Goal: Task Accomplishment & Management: Manage account settings

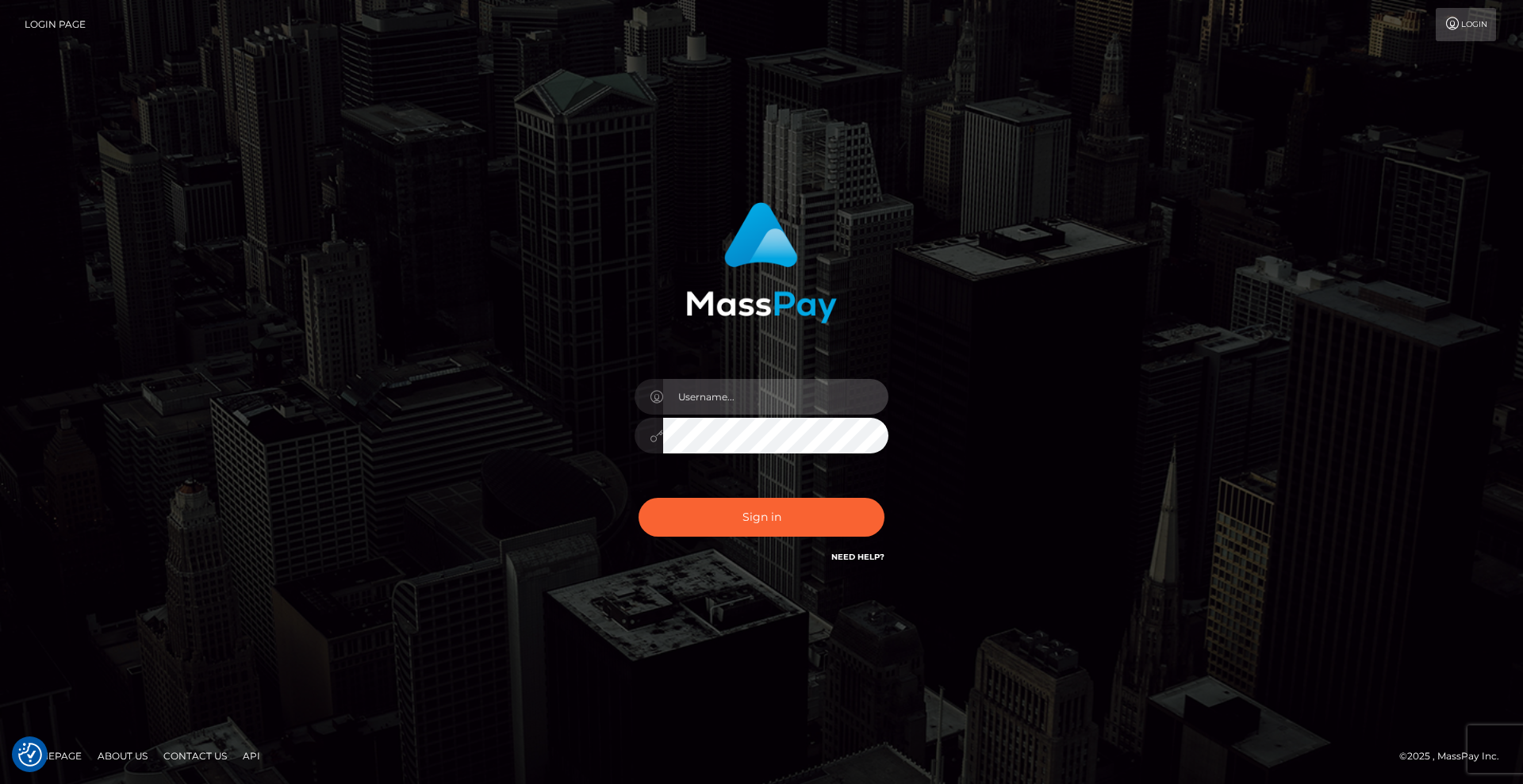
type input "Christian.xcite"
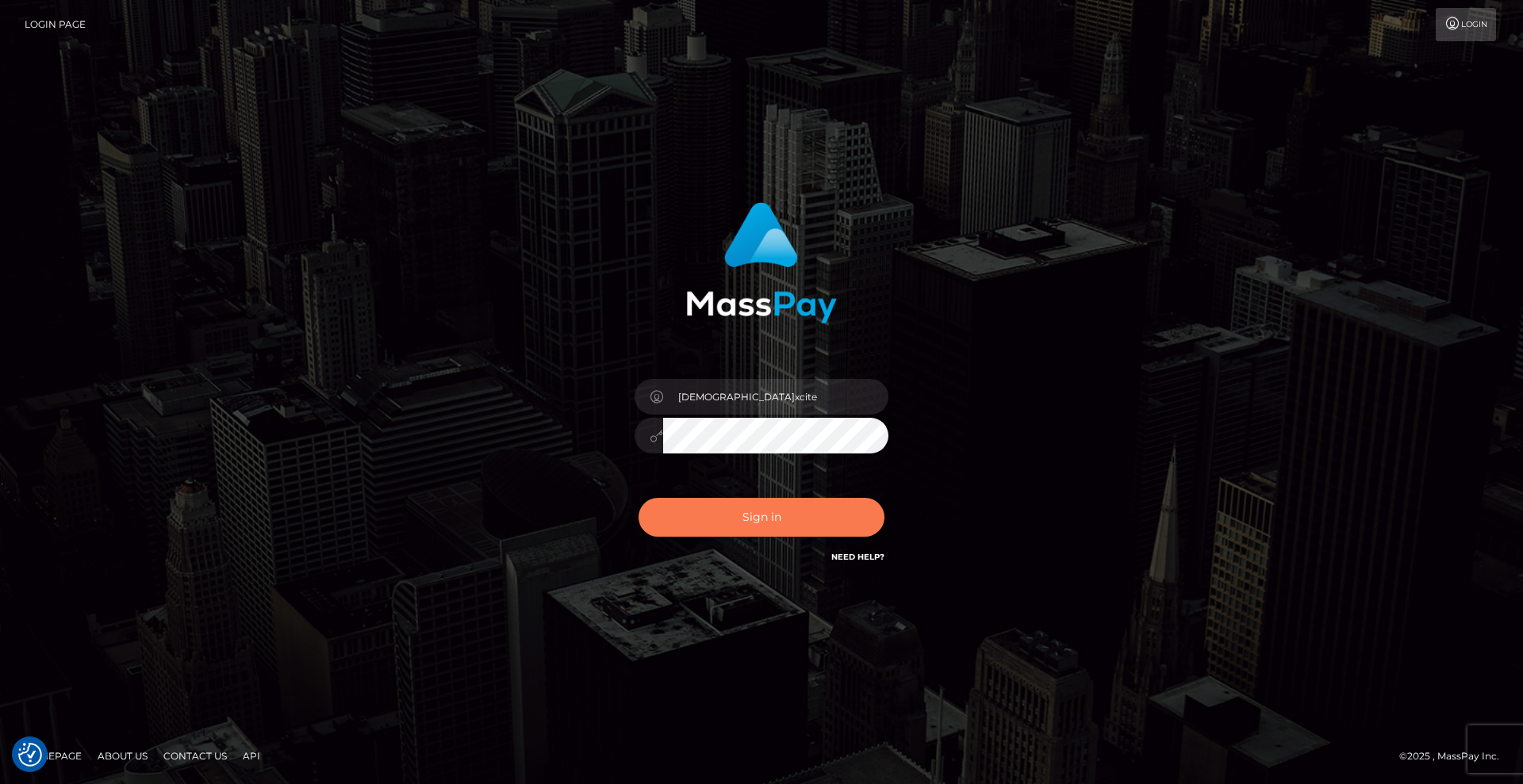
click at [774, 522] on button "Sign in" at bounding box center [762, 517] width 246 height 39
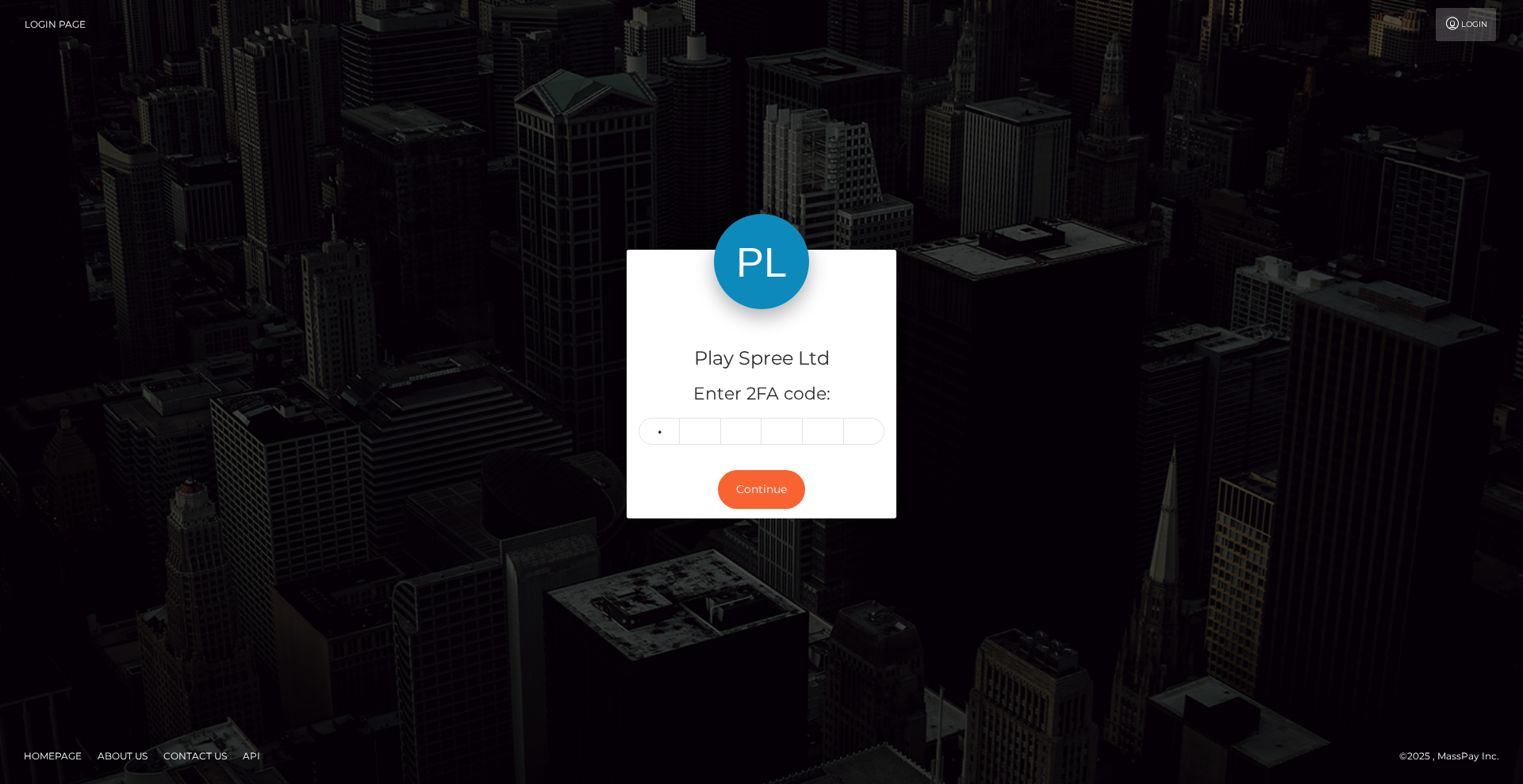
type input "1"
type input "4"
type input "9"
type input "0"
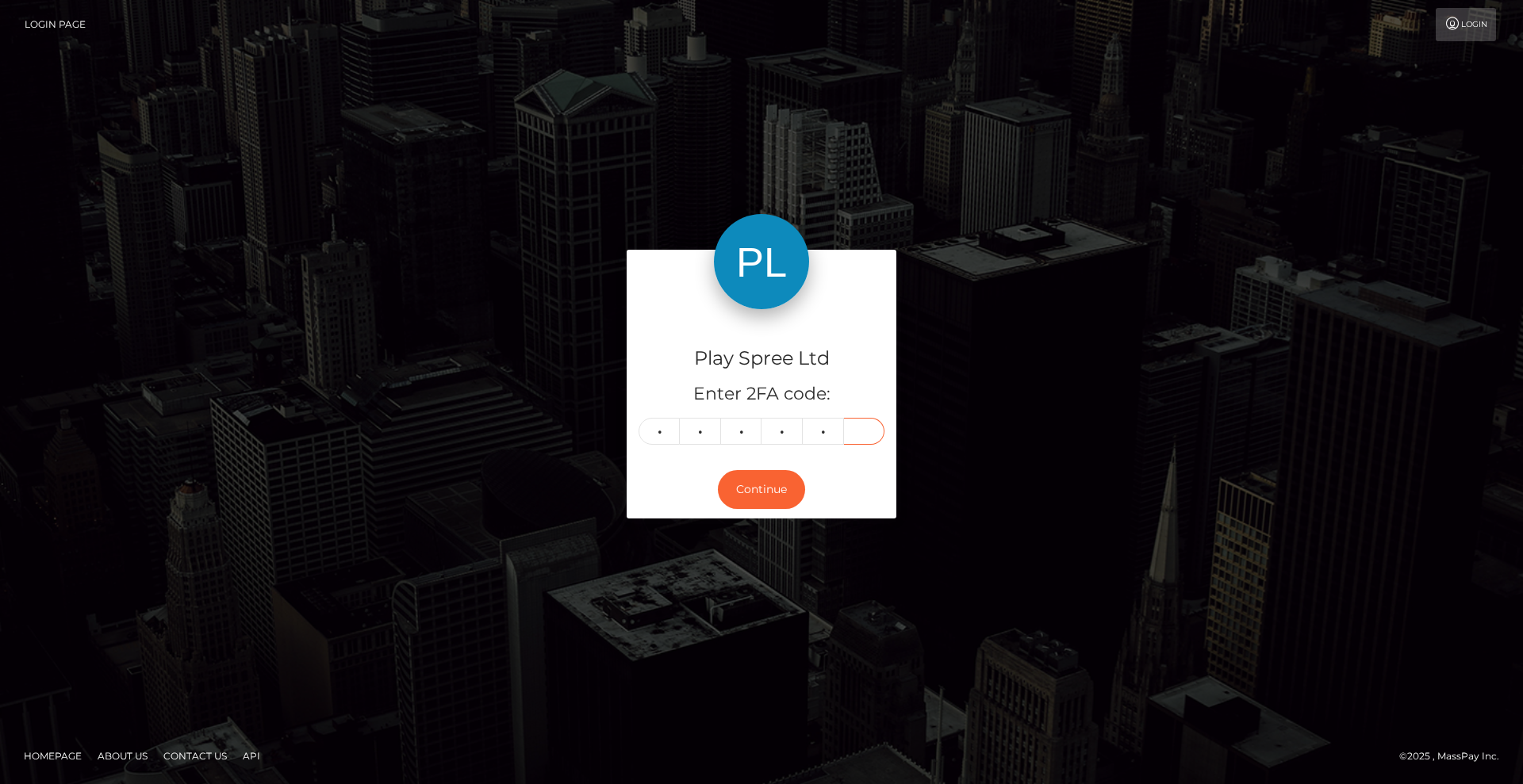
type input "1"
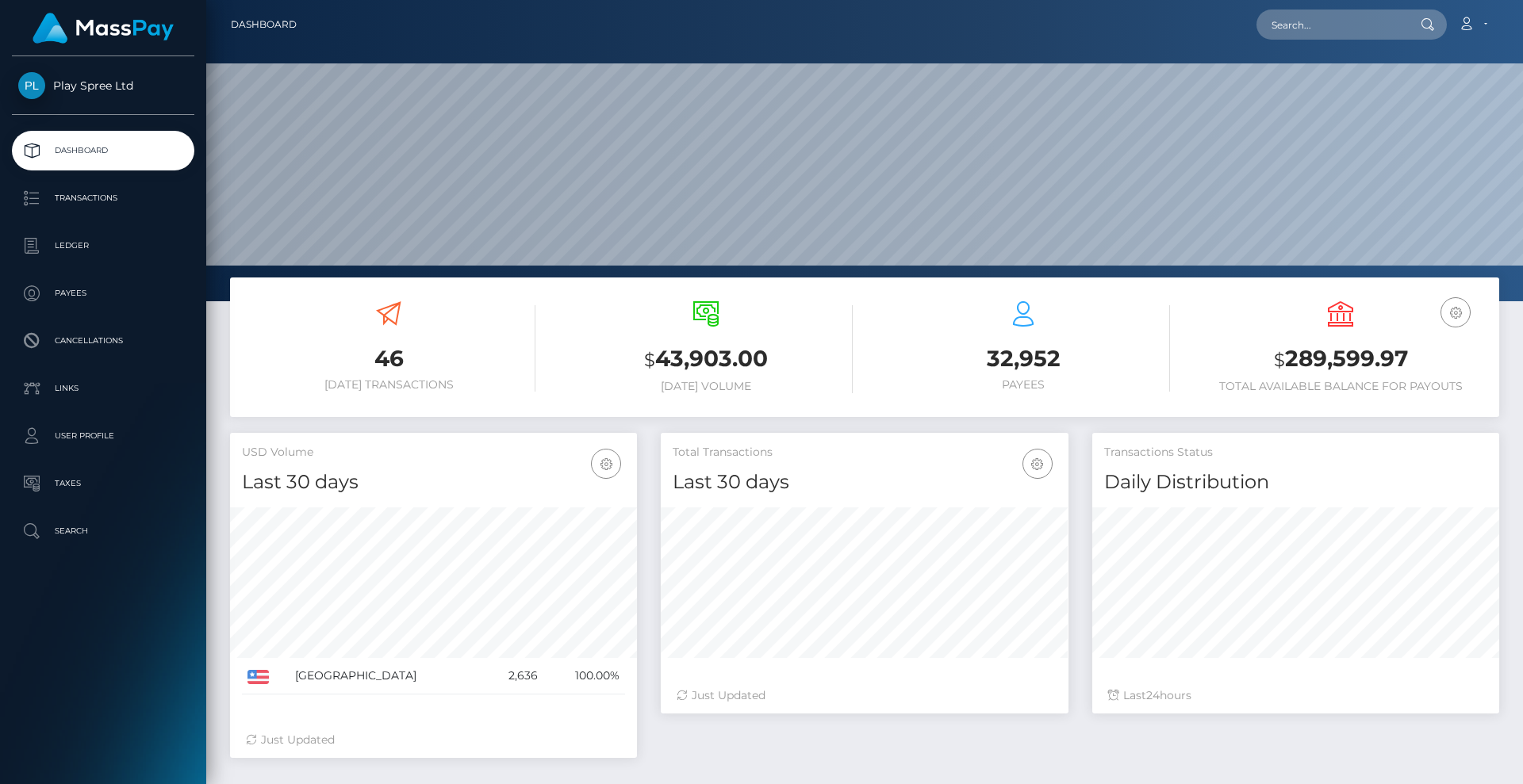
scroll to position [282, 407]
drag, startPoint x: 1286, startPoint y: 360, endPoint x: 1439, endPoint y: 371, distance: 153.4
click at [1439, 371] on h3 "$ 289,599.97" at bounding box center [1340, 359] width 294 height 32
copy h3 "289,599.97"
